Goal: Use online tool/utility

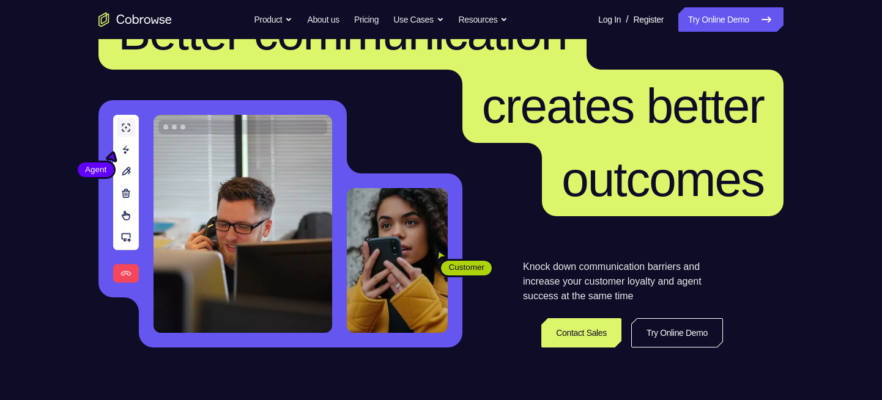
scroll to position [75, 0]
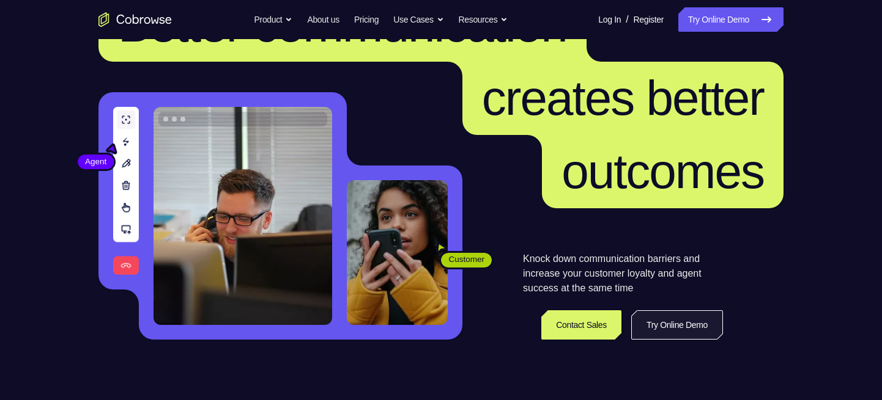
click at [663, 318] on link "Try Online Demo" at bounding box center [677, 325] width 92 height 29
click at [668, 325] on link "Try Online Demo" at bounding box center [677, 325] width 92 height 29
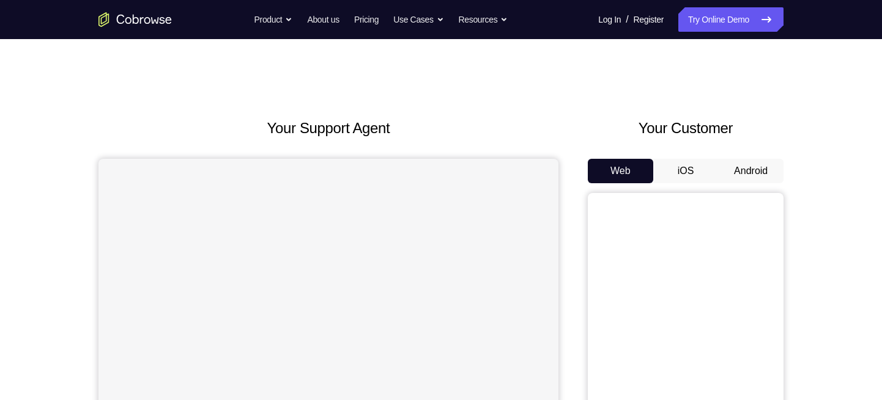
click at [696, 168] on button "iOS" at bounding box center [685, 171] width 65 height 24
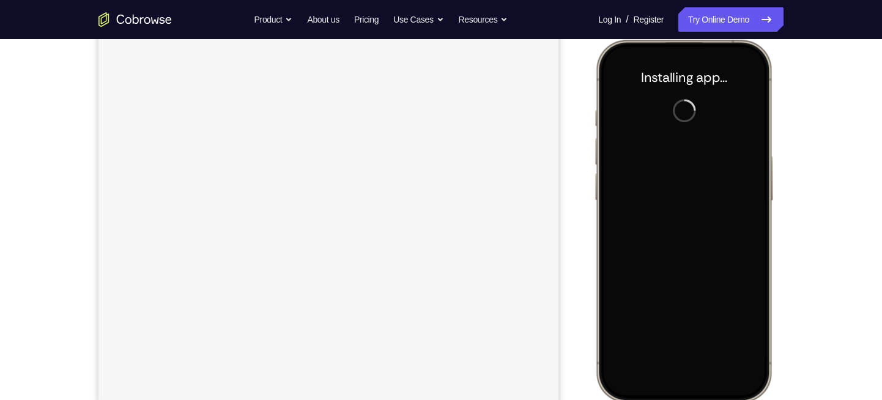
scroll to position [162, 0]
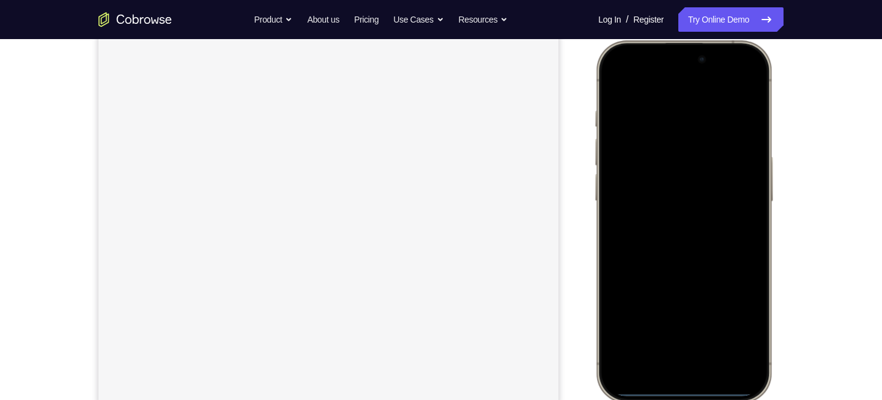
click at [666, 357] on div at bounding box center [683, 221] width 161 height 349
click at [663, 363] on div at bounding box center [683, 221] width 161 height 349
click at [677, 351] on div at bounding box center [683, 221] width 161 height 349
click at [724, 288] on div at bounding box center [683, 221] width 161 height 349
click at [713, 326] on div at bounding box center [683, 221] width 161 height 349
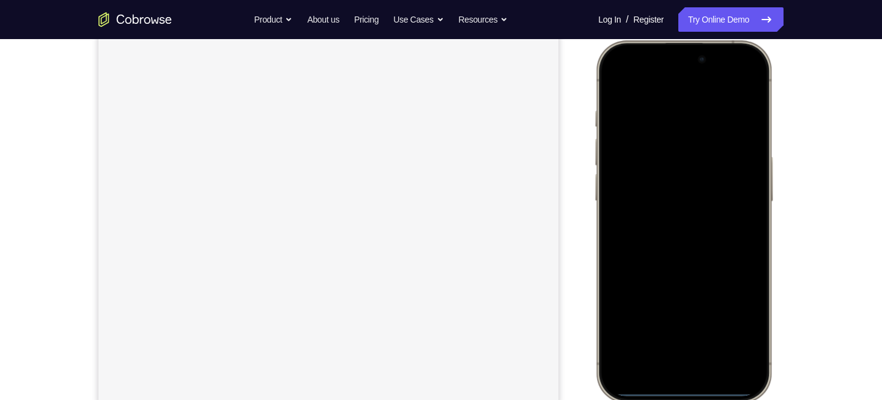
click at [654, 123] on div at bounding box center [683, 221] width 161 height 349
click at [623, 166] on div at bounding box center [683, 221] width 161 height 349
click at [699, 327] on div at bounding box center [683, 221] width 161 height 349
click at [677, 164] on div at bounding box center [683, 221] width 161 height 349
click at [668, 160] on div at bounding box center [683, 221] width 161 height 349
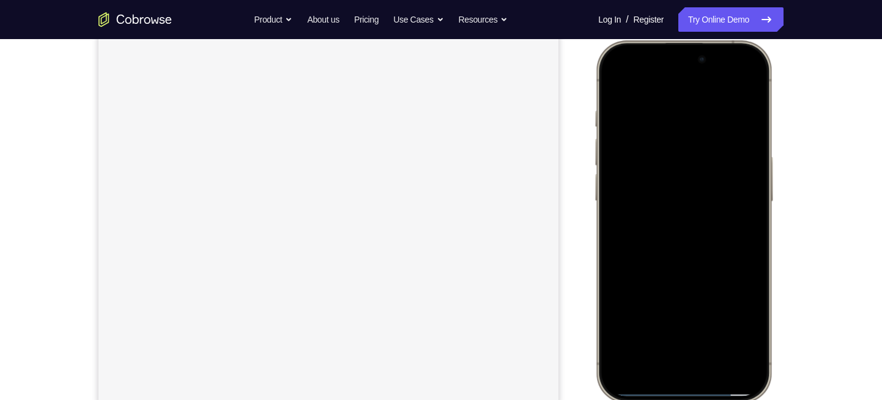
click at [652, 185] on div at bounding box center [683, 221] width 161 height 349
click at [658, 223] on div at bounding box center [683, 221] width 161 height 349
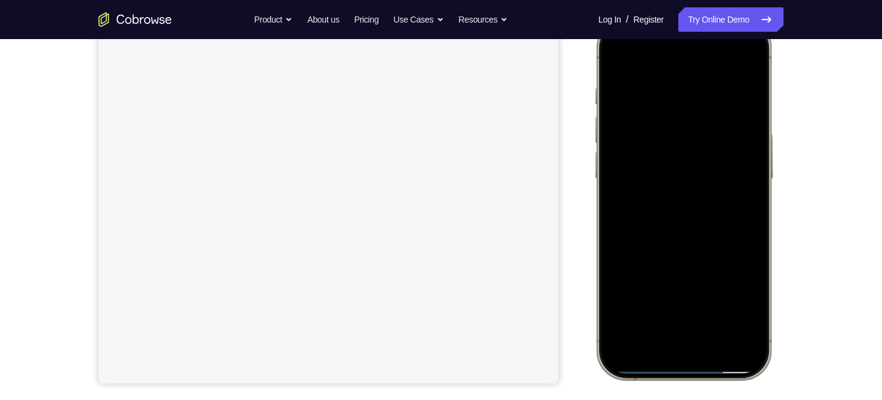
scroll to position [185, 0]
click at [690, 251] on div at bounding box center [683, 198] width 161 height 349
drag, startPoint x: 704, startPoint y: 218, endPoint x: 682, endPoint y: 109, distance: 110.9
click at [682, 109] on div at bounding box center [683, 198] width 161 height 349
drag, startPoint x: 732, startPoint y: 119, endPoint x: 712, endPoint y: 237, distance: 119.8
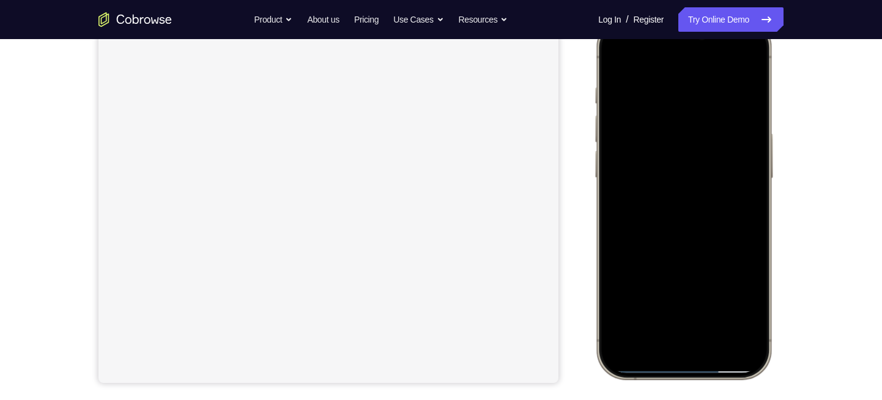
click at [712, 237] on div at bounding box center [683, 198] width 161 height 349
click at [714, 302] on div at bounding box center [683, 198] width 161 height 349
click at [692, 216] on div at bounding box center [683, 198] width 161 height 349
click at [614, 56] on div at bounding box center [683, 198] width 161 height 349
click at [617, 51] on div at bounding box center [683, 198] width 161 height 349
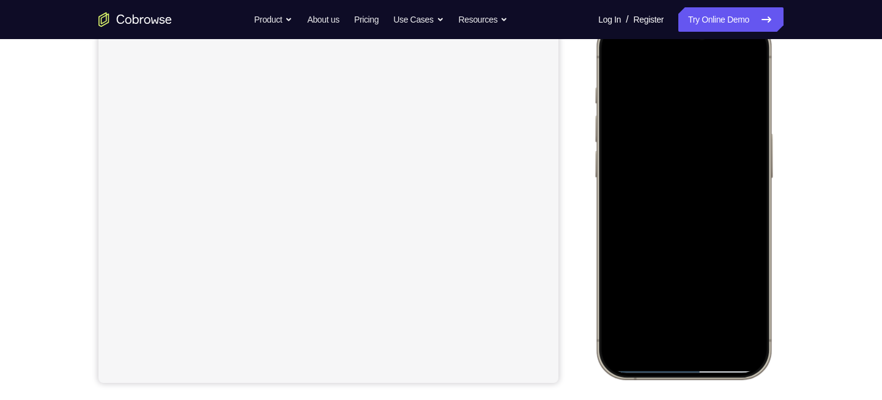
click at [752, 52] on div at bounding box center [683, 198] width 161 height 349
click at [615, 53] on div at bounding box center [683, 198] width 161 height 349
click at [718, 307] on div at bounding box center [683, 198] width 161 height 349
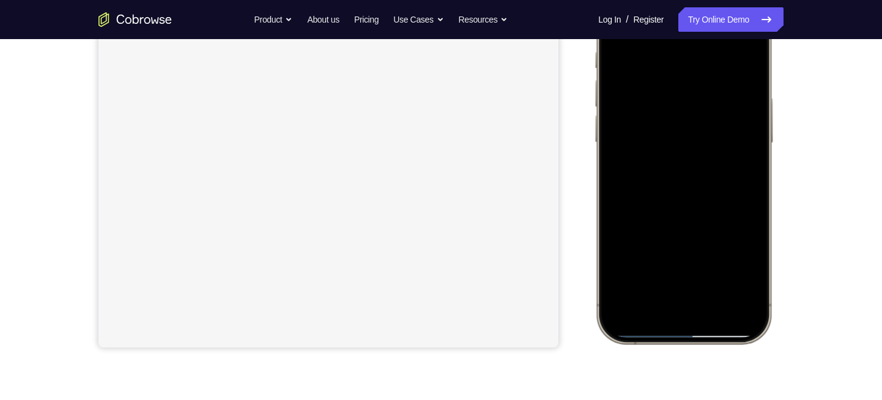
scroll to position [221, 0]
drag, startPoint x: 703, startPoint y: 198, endPoint x: 713, endPoint y: 103, distance: 95.9
click at [713, 103] on div at bounding box center [683, 162] width 161 height 349
drag, startPoint x: 701, startPoint y: 179, endPoint x: 723, endPoint y: 118, distance: 64.4
click at [723, 118] on div at bounding box center [683, 162] width 161 height 349
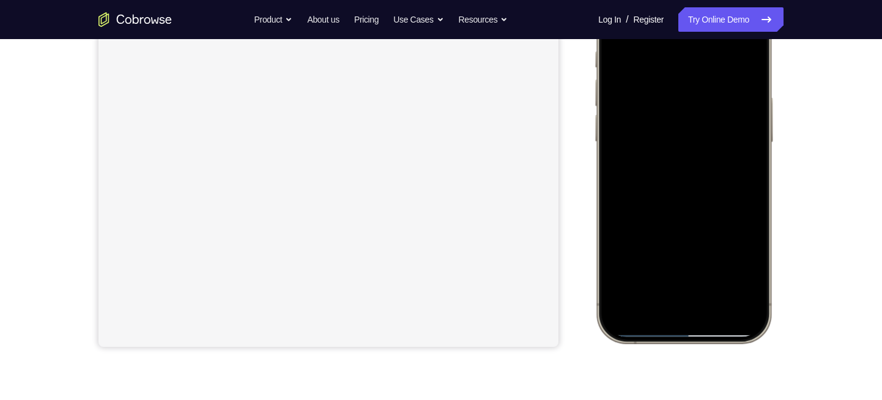
click at [691, 221] on div at bounding box center [683, 162] width 161 height 349
click at [633, 259] on div at bounding box center [683, 162] width 161 height 349
click at [633, 254] on div at bounding box center [683, 162] width 161 height 349
click at [635, 258] on div at bounding box center [683, 162] width 161 height 349
click at [670, 263] on div at bounding box center [683, 162] width 161 height 349
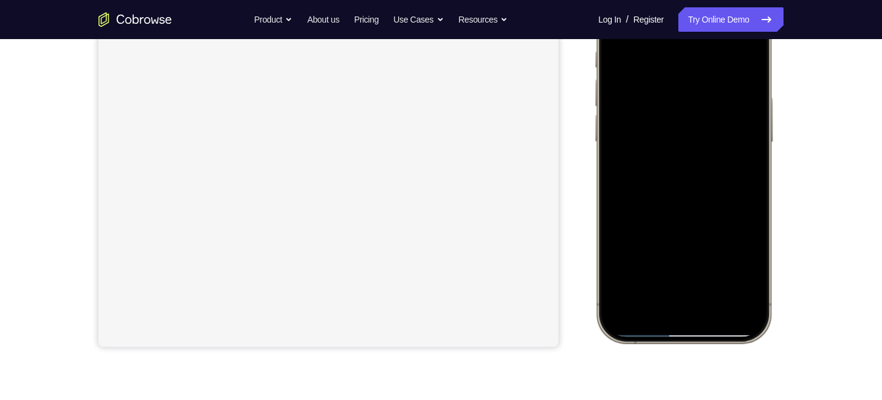
click at [670, 263] on div at bounding box center [683, 162] width 161 height 349
click at [741, 266] on div at bounding box center [683, 162] width 161 height 349
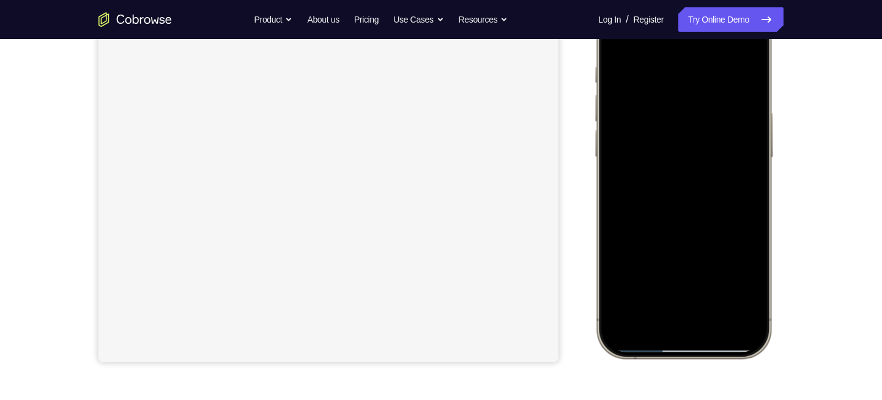
scroll to position [165, 0]
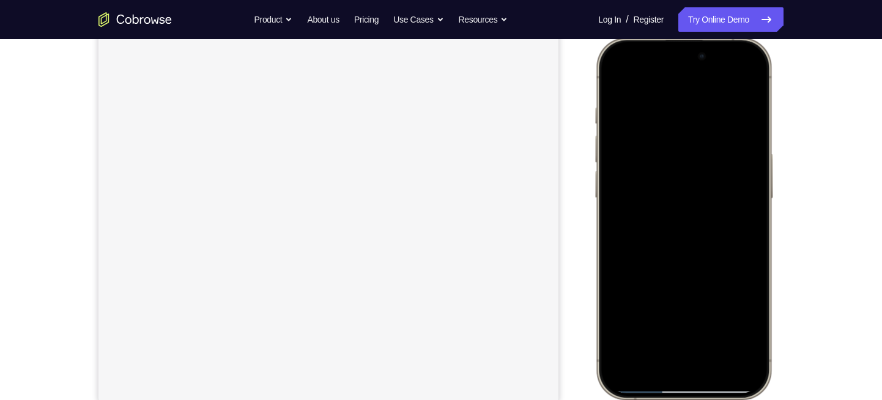
click at [614, 76] on div at bounding box center [683, 218] width 161 height 349
drag, startPoint x: 717, startPoint y: 153, endPoint x: 634, endPoint y: 160, distance: 83.4
click at [634, 160] on div at bounding box center [683, 218] width 161 height 349
click at [615, 72] on div at bounding box center [683, 218] width 161 height 349
drag, startPoint x: 707, startPoint y: 243, endPoint x: 694, endPoint y: 152, distance: 92.6
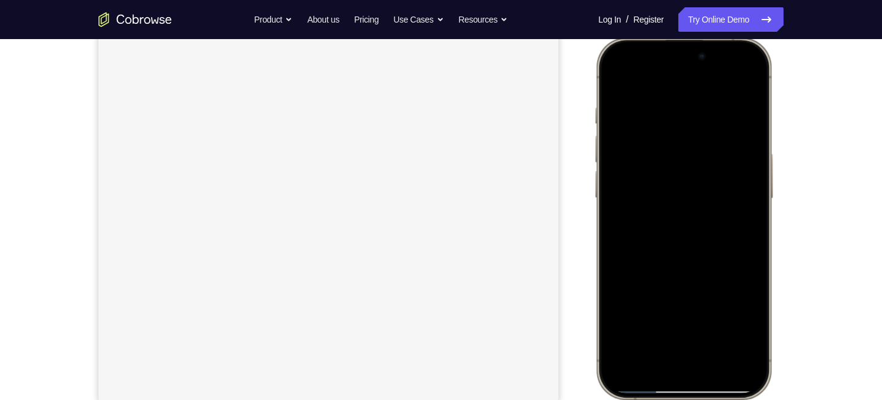
click at [694, 152] on div at bounding box center [683, 218] width 161 height 349
click at [752, 185] on div at bounding box center [683, 218] width 161 height 349
click at [754, 187] on div at bounding box center [683, 218] width 161 height 349
drag, startPoint x: 717, startPoint y: 241, endPoint x: 713, endPoint y: 105, distance: 136.4
click at [713, 105] on div at bounding box center [683, 218] width 161 height 349
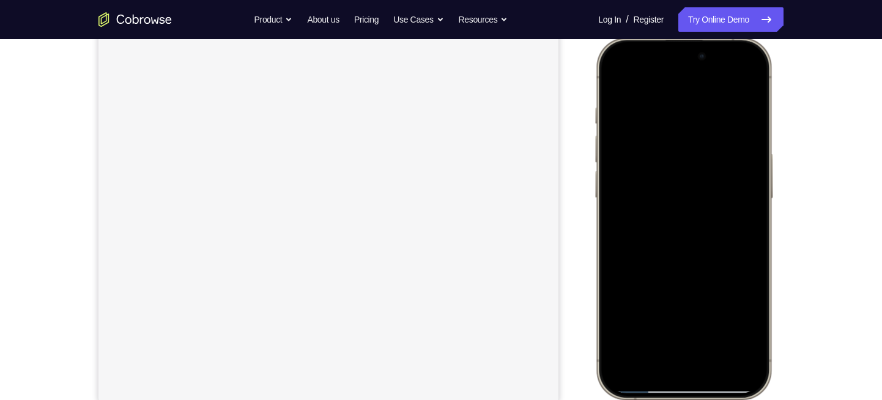
drag, startPoint x: 696, startPoint y: 249, endPoint x: 685, endPoint y: 148, distance: 102.1
click at [685, 148] on div at bounding box center [683, 218] width 161 height 349
drag, startPoint x: 710, startPoint y: 225, endPoint x: 710, endPoint y: 161, distance: 63.6
click at [710, 161] on div at bounding box center [683, 218] width 161 height 349
drag, startPoint x: 705, startPoint y: 208, endPoint x: 732, endPoint y: 61, distance: 149.1
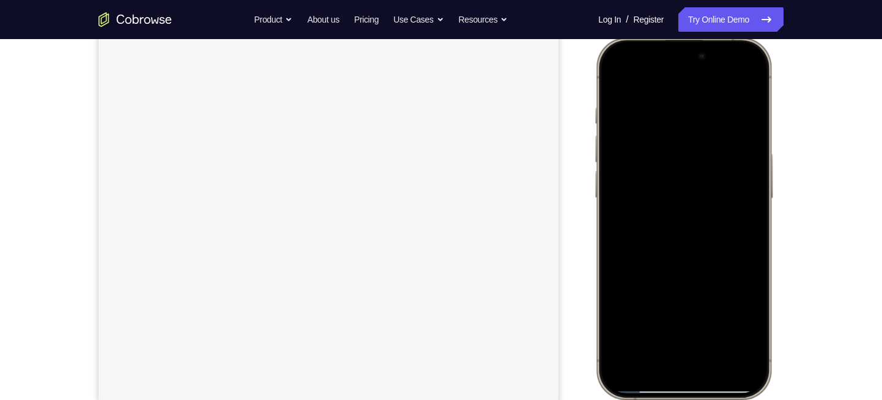
click at [732, 61] on div at bounding box center [683, 218] width 161 height 349
drag, startPoint x: 698, startPoint y: 275, endPoint x: 705, endPoint y: 107, distance: 168.3
click at [705, 107] on div at bounding box center [683, 218] width 161 height 349
click at [754, 260] on div at bounding box center [683, 218] width 161 height 349
drag, startPoint x: 702, startPoint y: 259, endPoint x: 691, endPoint y: 153, distance: 106.4
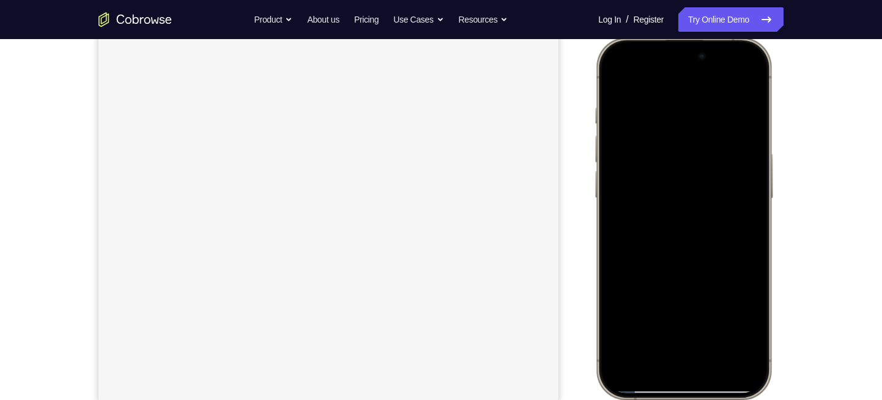
click at [691, 153] on div at bounding box center [683, 218] width 161 height 349
drag, startPoint x: 702, startPoint y: 242, endPoint x: 685, endPoint y: 130, distance: 113.9
click at [685, 130] on div at bounding box center [683, 218] width 161 height 349
click at [751, 218] on div at bounding box center [683, 218] width 161 height 349
click at [685, 100] on div at bounding box center [683, 218] width 161 height 349
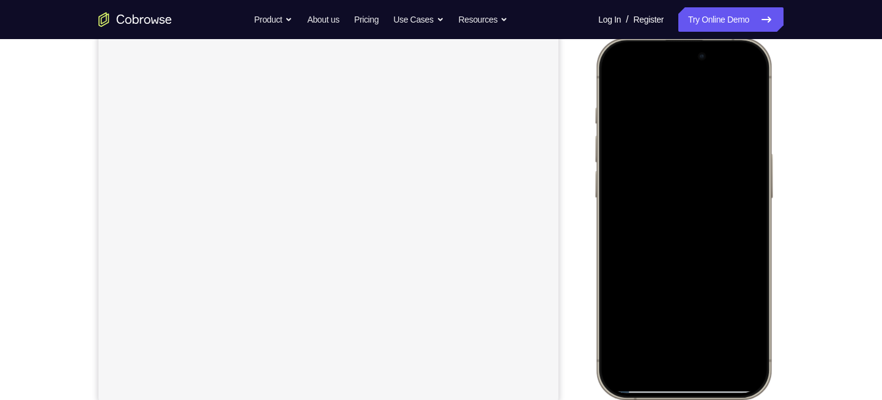
click at [757, 220] on div at bounding box center [683, 218] width 161 height 349
drag, startPoint x: 718, startPoint y: 227, endPoint x: 697, endPoint y: 101, distance: 128.3
click at [697, 101] on div at bounding box center [683, 218] width 161 height 349
click at [715, 359] on div at bounding box center [683, 218] width 161 height 349
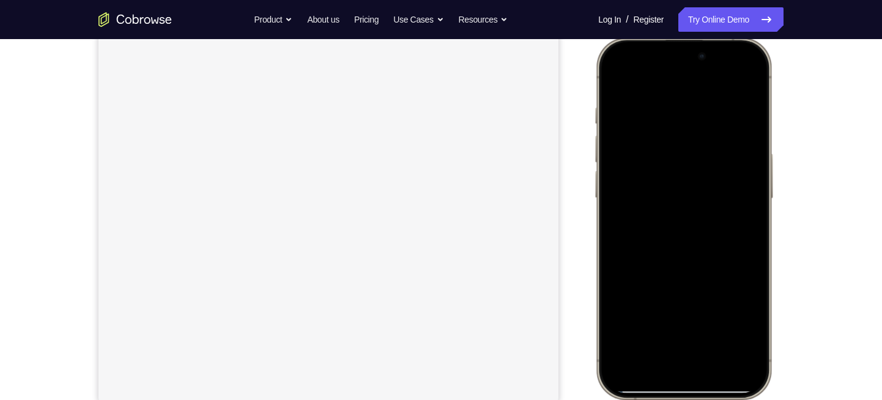
click at [713, 357] on div at bounding box center [683, 218] width 161 height 349
click at [619, 75] on div at bounding box center [683, 218] width 161 height 349
click at [669, 108] on div at bounding box center [683, 218] width 161 height 349
click at [744, 207] on div at bounding box center [683, 218] width 161 height 349
click at [737, 202] on div at bounding box center [683, 218] width 161 height 349
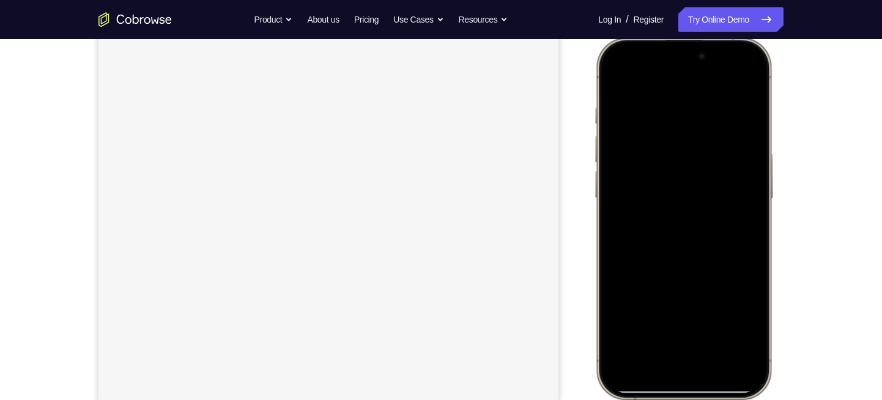
click at [737, 202] on div at bounding box center [683, 218] width 161 height 349
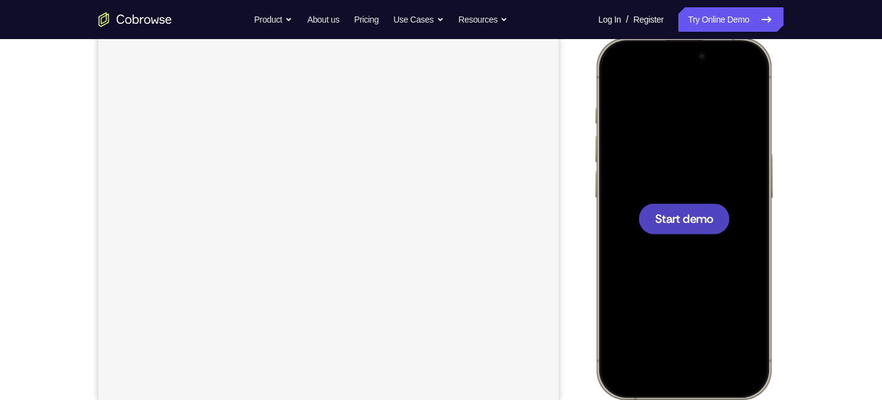
click at [656, 216] on span "Start demo" at bounding box center [684, 219] width 58 height 12
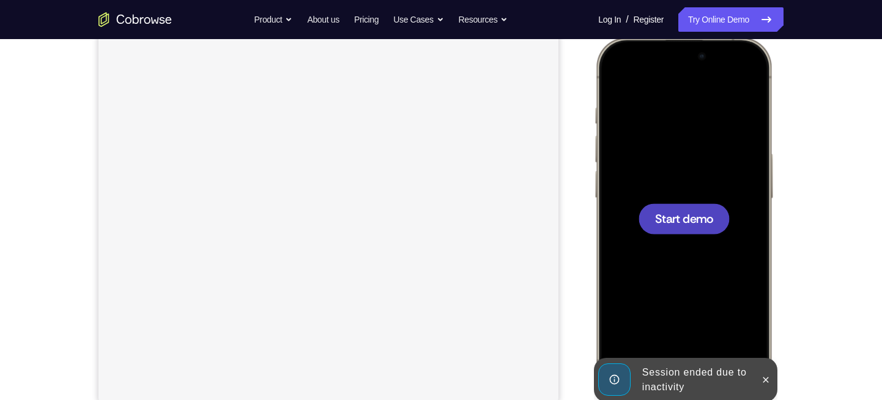
click at [672, 213] on span "Start demo" at bounding box center [684, 219] width 58 height 12
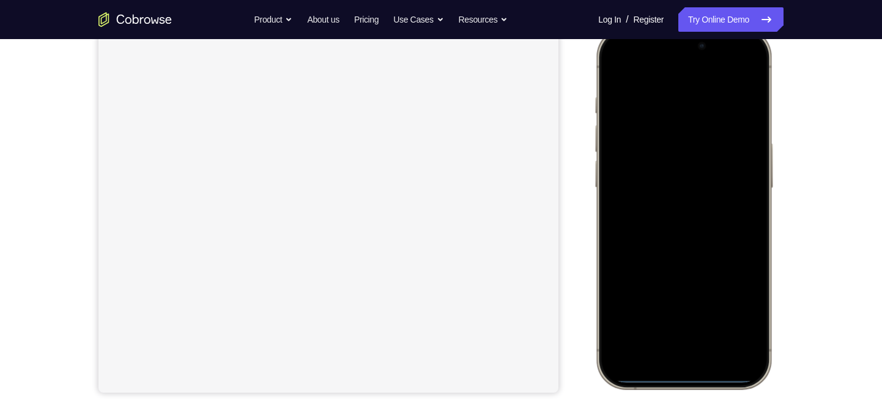
scroll to position [174, 0]
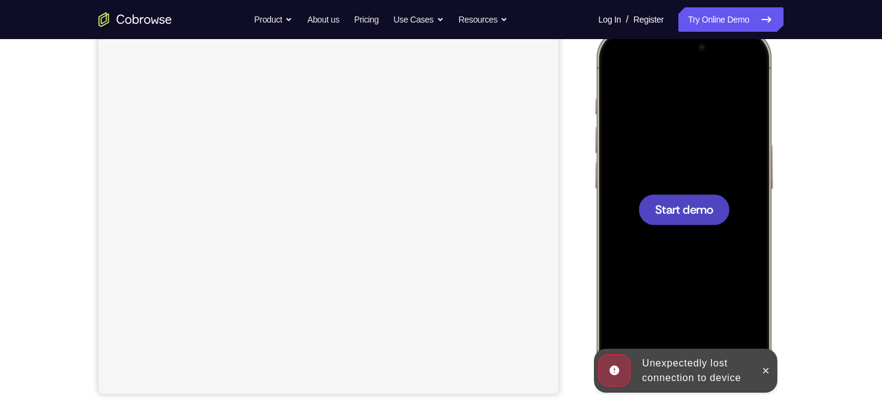
click at [679, 219] on div at bounding box center [683, 209] width 91 height 31
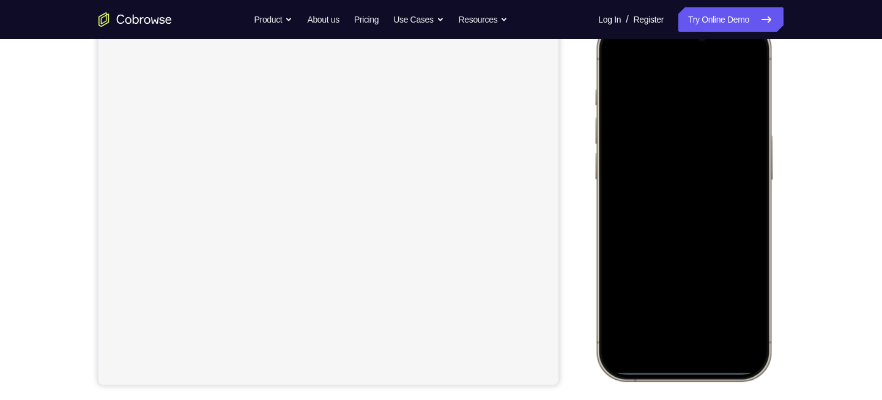
scroll to position [185, 0]
click at [662, 349] on div at bounding box center [683, 198] width 161 height 349
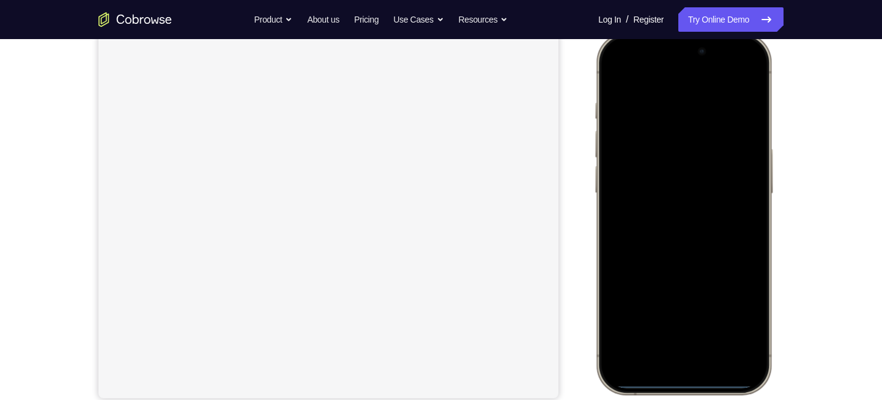
click at [671, 342] on div at bounding box center [683, 213] width 161 height 349
click at [679, 94] on div at bounding box center [683, 213] width 161 height 349
click at [623, 192] on div at bounding box center [683, 213] width 161 height 349
click at [668, 231] on div at bounding box center [683, 213] width 161 height 349
click at [651, 164] on div at bounding box center [683, 213] width 161 height 349
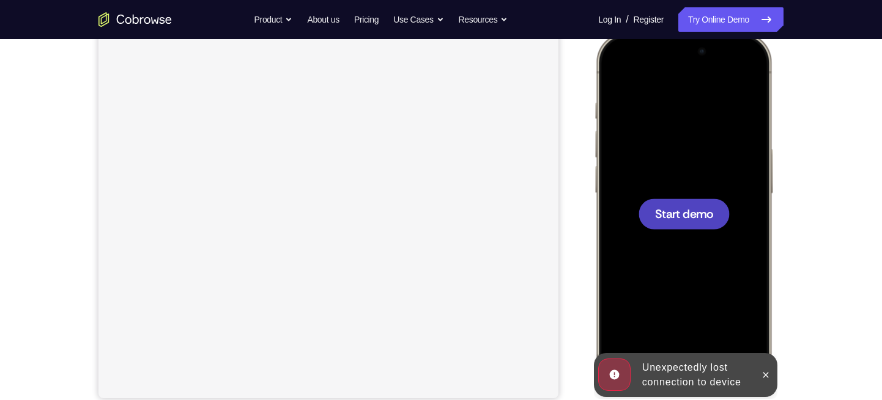
click at [651, 164] on div at bounding box center [683, 213] width 161 height 349
